Goal: Transaction & Acquisition: Purchase product/service

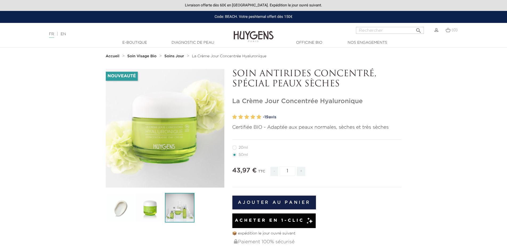
click at [177, 209] on img at bounding box center [180, 208] width 30 height 30
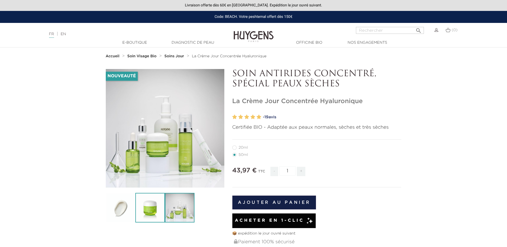
click at [157, 211] on img at bounding box center [150, 208] width 30 height 30
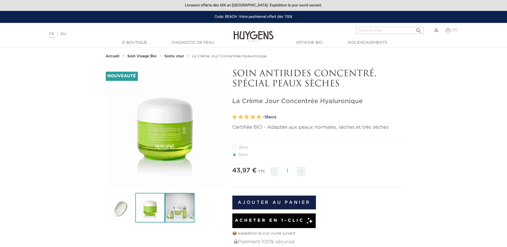
click at [182, 198] on img at bounding box center [180, 208] width 30 height 30
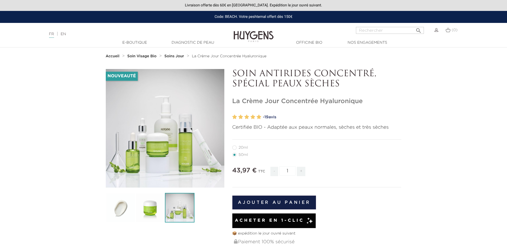
click at [174, 54] on link "Soins Jour" at bounding box center [174, 56] width 21 height 4
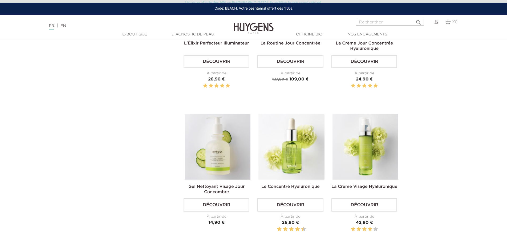
scroll to position [271, 0]
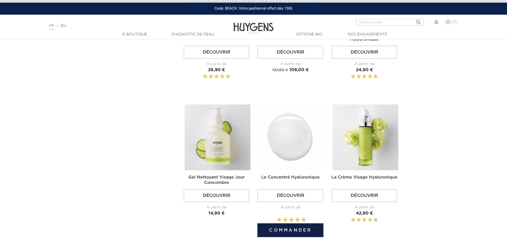
click at [285, 138] on img at bounding box center [291, 137] width 66 height 66
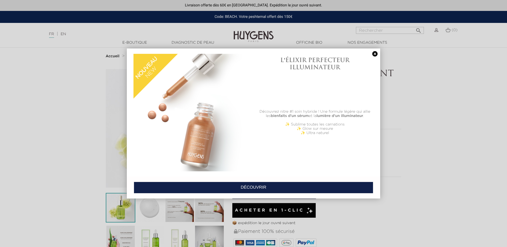
click at [373, 54] on link at bounding box center [374, 54] width 7 height 6
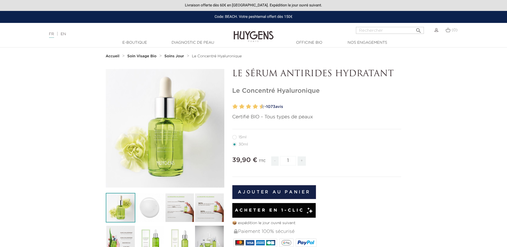
click at [238, 139] on label12"] "15ml" at bounding box center [242, 137] width 21 height 4
radio input "true"
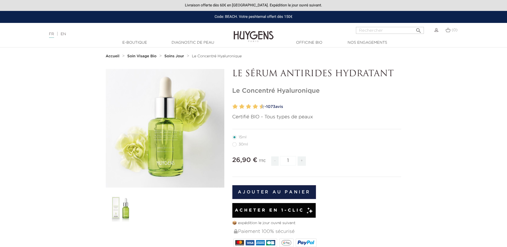
click at [239, 143] on label22"] "30ml" at bounding box center [243, 144] width 22 height 4
radio input "true"
